Goal: Information Seeking & Learning: Learn about a topic

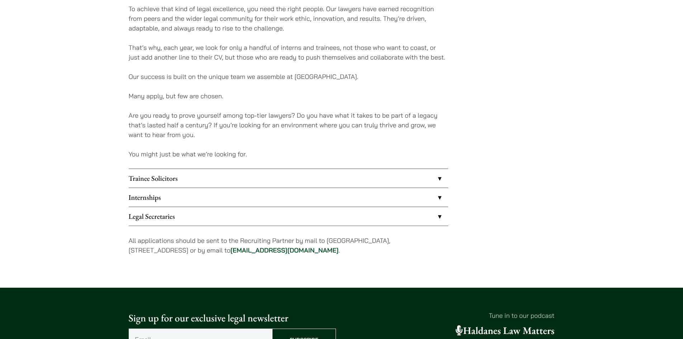
scroll to position [502, 0]
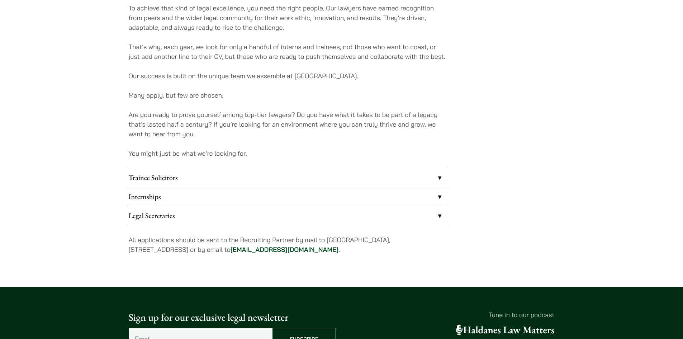
click at [202, 213] on link "Legal Secretaries" at bounding box center [289, 215] width 320 height 19
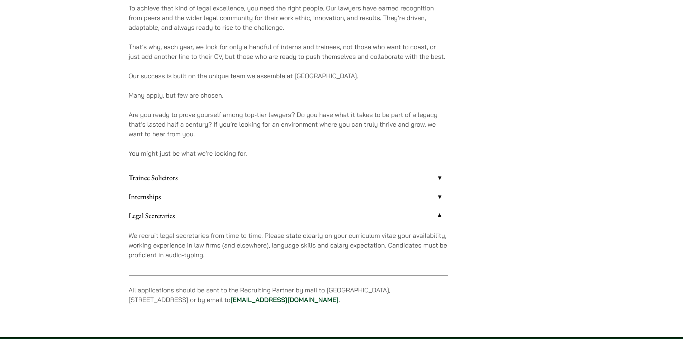
click at [209, 196] on link "Internships" at bounding box center [289, 196] width 320 height 19
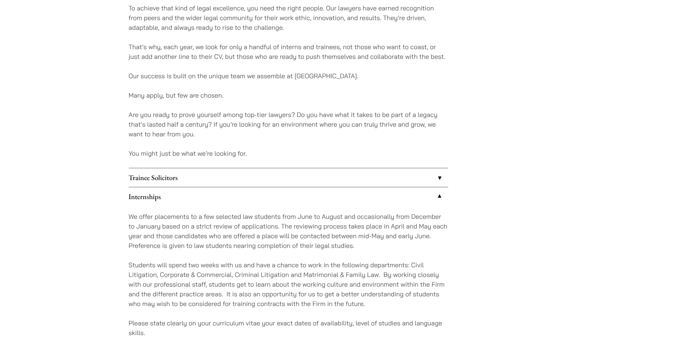
click at [210, 181] on link "Trainee Solicitors" at bounding box center [289, 177] width 320 height 19
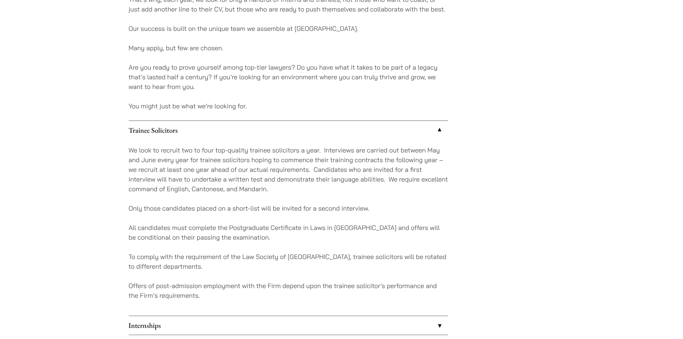
scroll to position [574, 0]
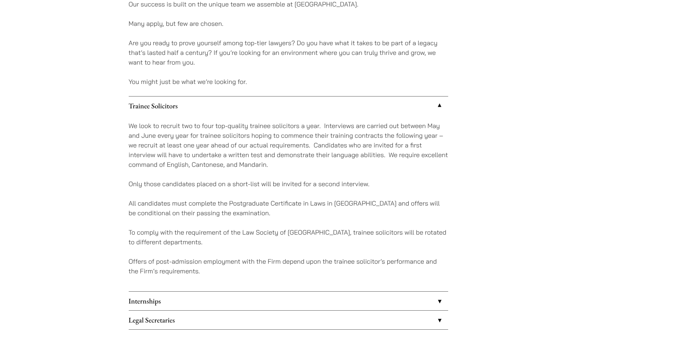
click at [261, 292] on link "Internships" at bounding box center [289, 301] width 320 height 19
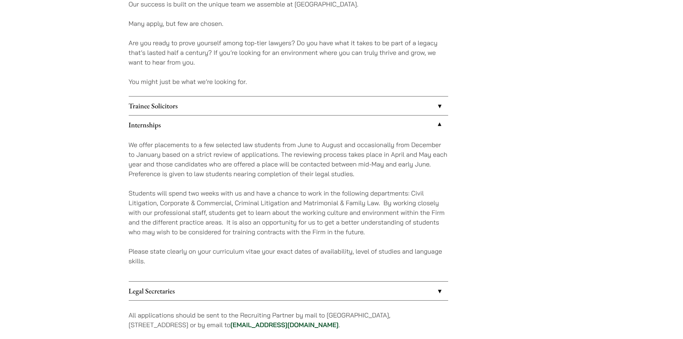
click at [261, 292] on link "Legal Secretaries" at bounding box center [289, 291] width 320 height 19
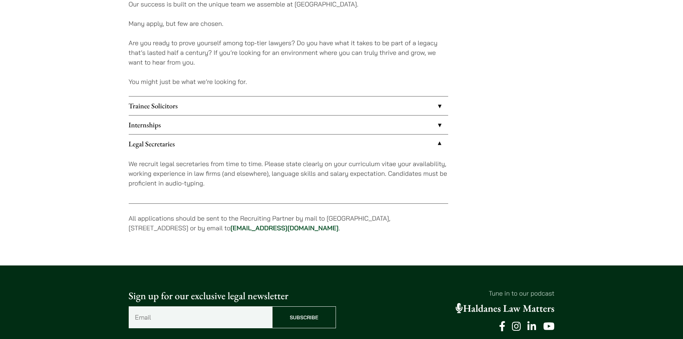
click at [260, 168] on p "We recruit legal secretaries from time to time. Please state clearly on your cu…" at bounding box center [289, 173] width 320 height 29
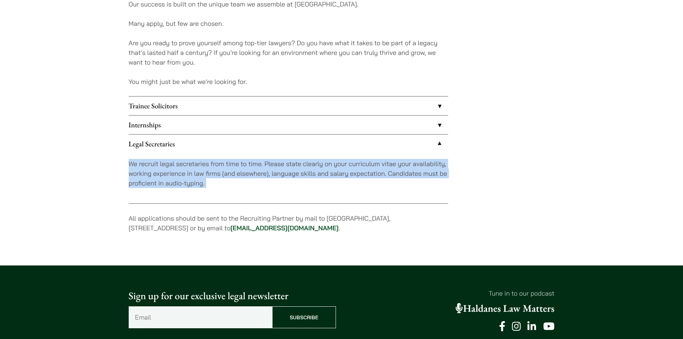
click at [260, 168] on p "We recruit legal secretaries from time to time. Please state clearly on your cu…" at bounding box center [289, 173] width 320 height 29
copy div "We recruit legal secretaries from time to time. Please state clearly on your cu…"
click at [231, 117] on link "Internships" at bounding box center [289, 124] width 320 height 19
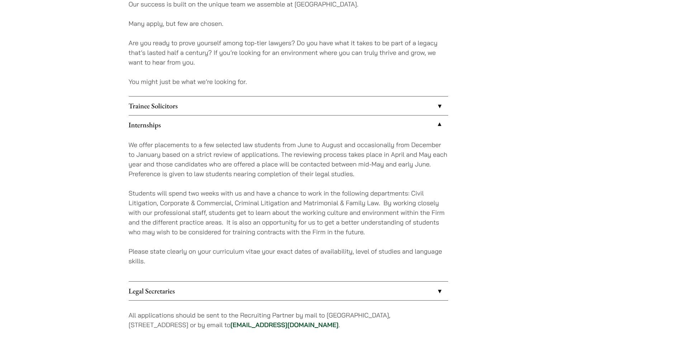
click at [236, 105] on link "Trainee Solicitors" at bounding box center [289, 105] width 320 height 19
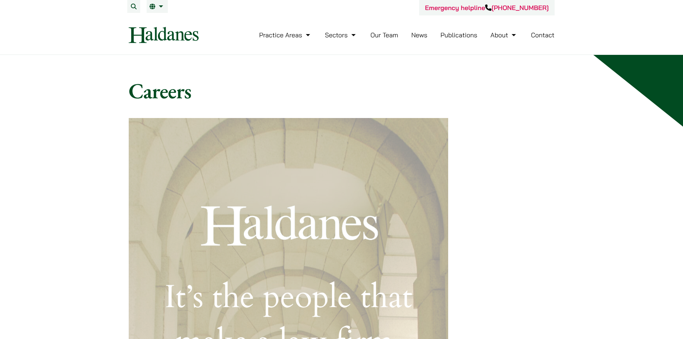
click at [165, 39] on img at bounding box center [164, 35] width 70 height 16
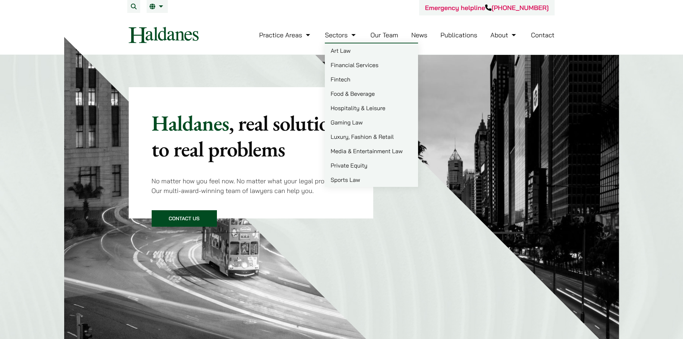
click at [395, 38] on link "Our Team" at bounding box center [385, 35] width 28 height 8
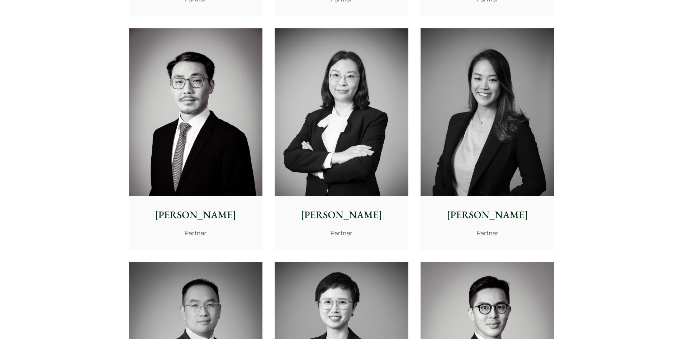
scroll to position [1112, 0]
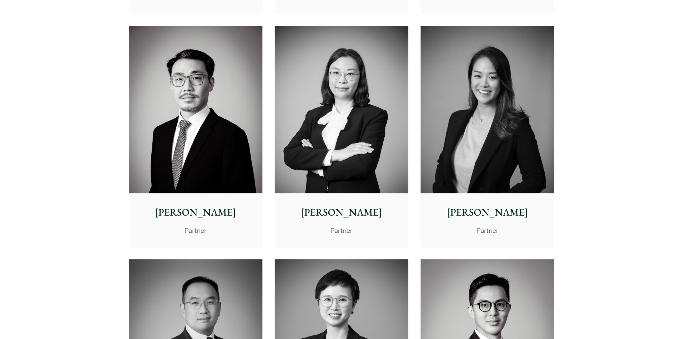
click at [456, 192] on img at bounding box center [488, 110] width 134 height 168
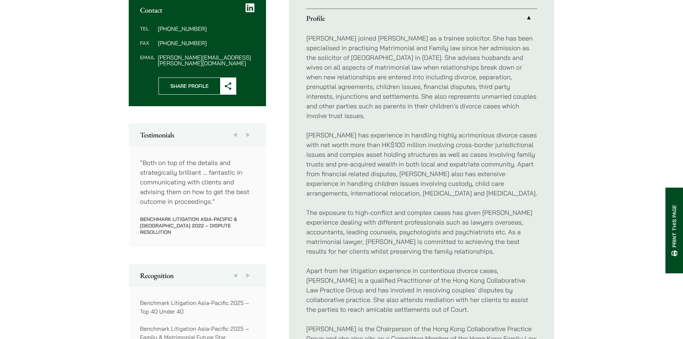
scroll to position [287, 0]
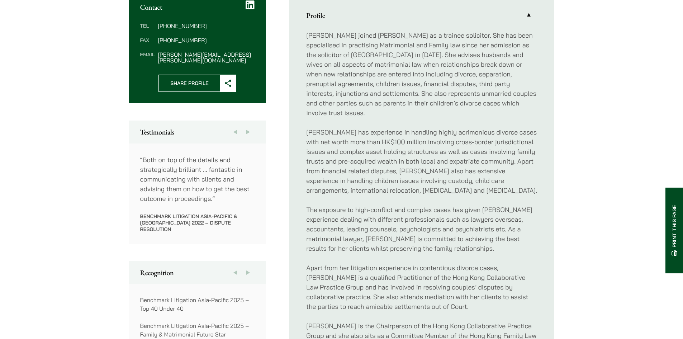
click at [253, 8] on icon at bounding box center [250, 5] width 9 height 10
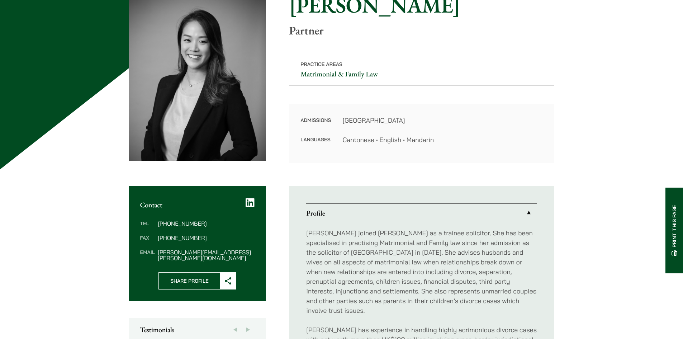
scroll to position [0, 0]
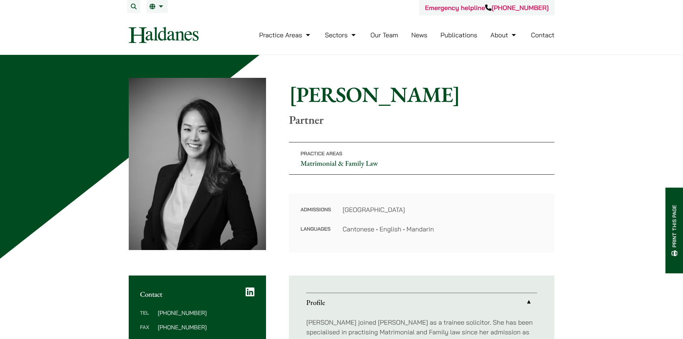
click at [167, 23] on nav "Practice Areas Antitrust and Competition Law Civil Litigation & Dispute Resolut…" at bounding box center [342, 34] width 426 height 39
click at [160, 38] on img at bounding box center [164, 35] width 70 height 16
